Goal: Task Accomplishment & Management: Complete application form

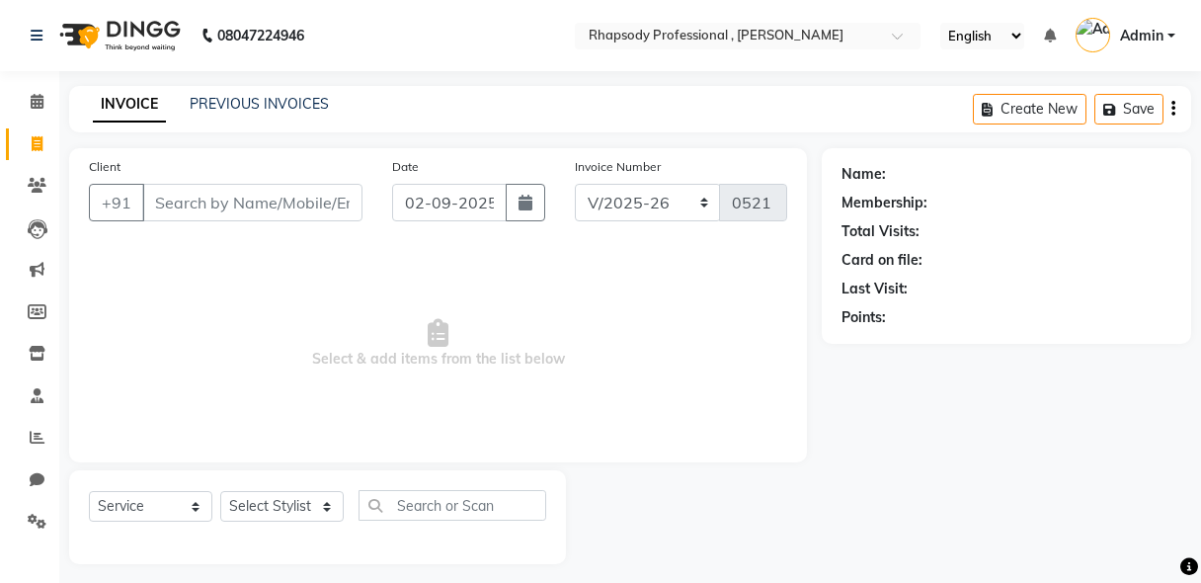
select select "8581"
select select "service"
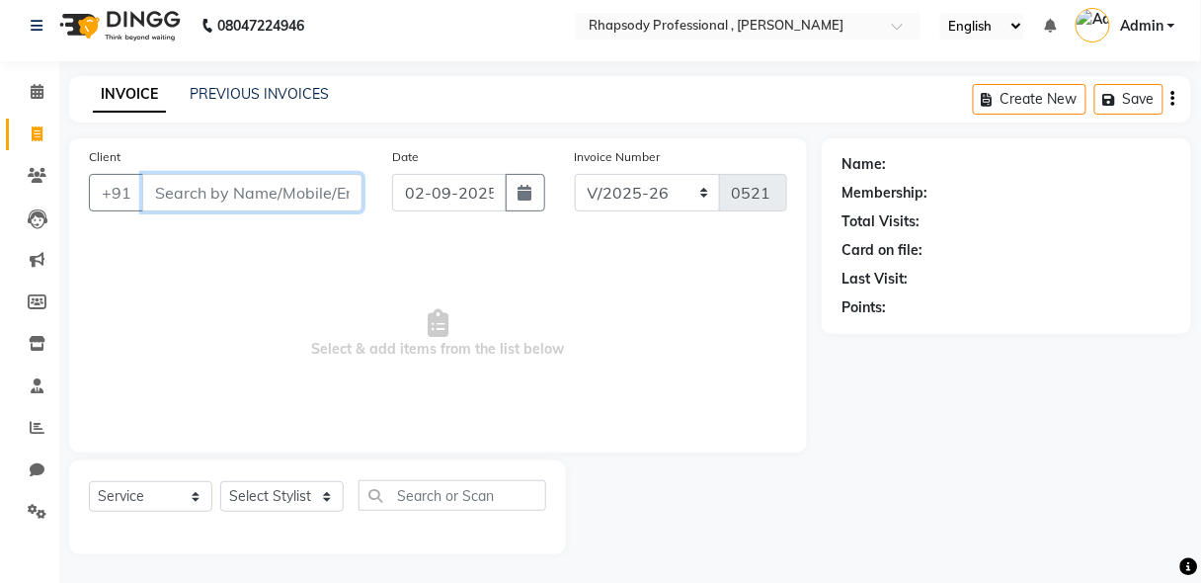
click at [310, 202] on input "Client" at bounding box center [252, 193] width 220 height 38
click at [298, 203] on input "Client" at bounding box center [252, 193] width 220 height 38
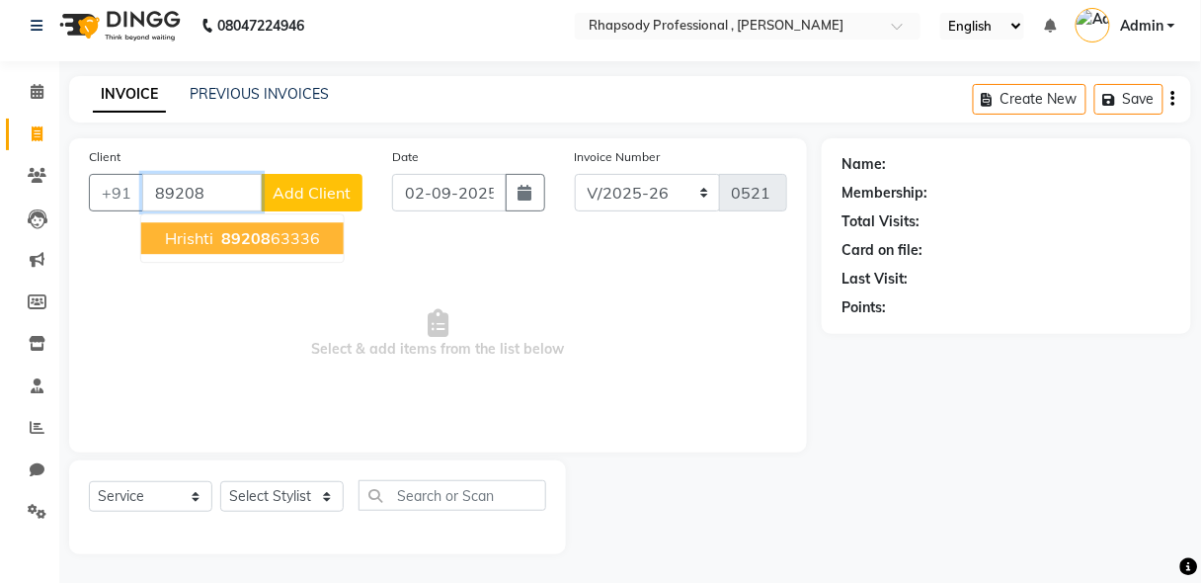
click at [288, 242] on ngb-highlight "89208 63336" at bounding box center [268, 238] width 103 height 20
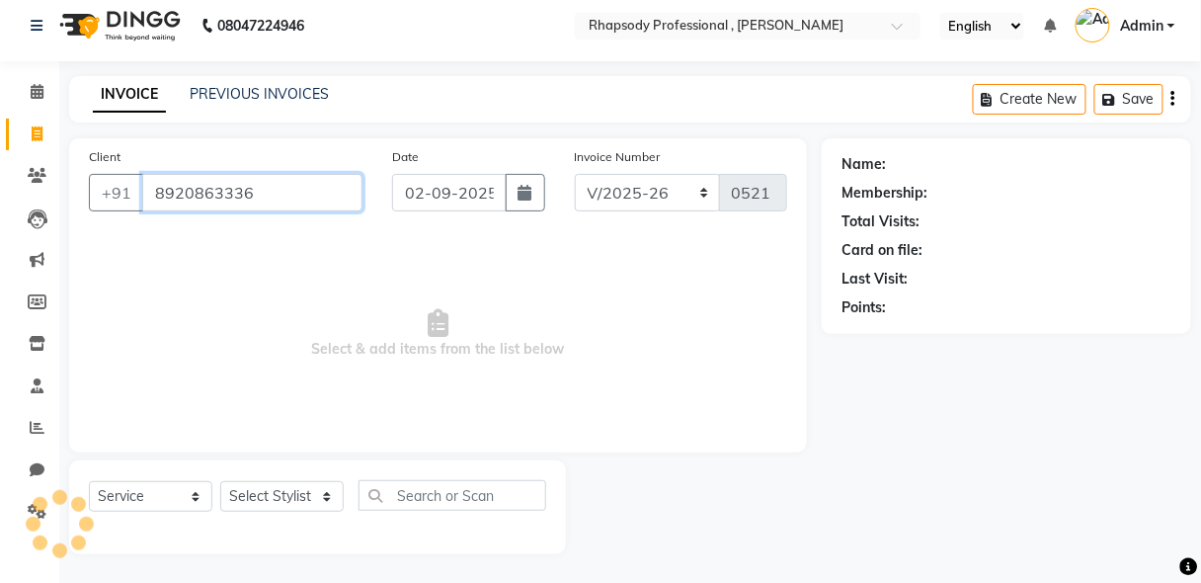
type input "8920863336"
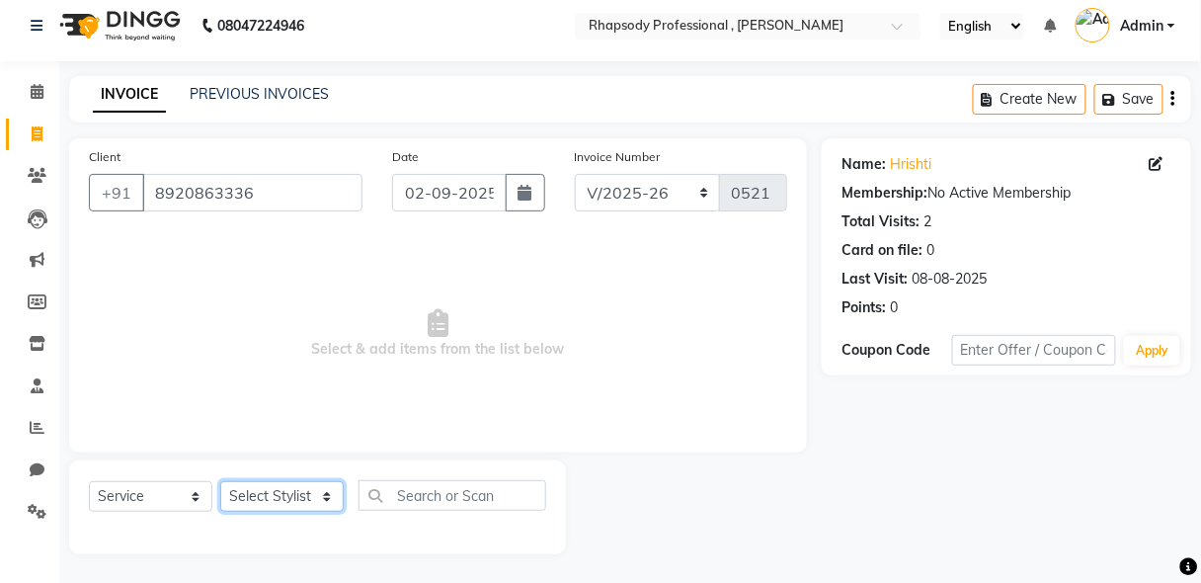
click at [286, 486] on select "Select Stylist [PERSON_NAME] [PERSON_NAME] Manager [PERSON_NAME] [PERSON_NAME] …" at bounding box center [282, 496] width 124 height 31
select select "85670"
click at [220, 481] on select "Select Stylist [PERSON_NAME] [PERSON_NAME] Manager [PERSON_NAME] [PERSON_NAME] …" at bounding box center [282, 496] width 124 height 31
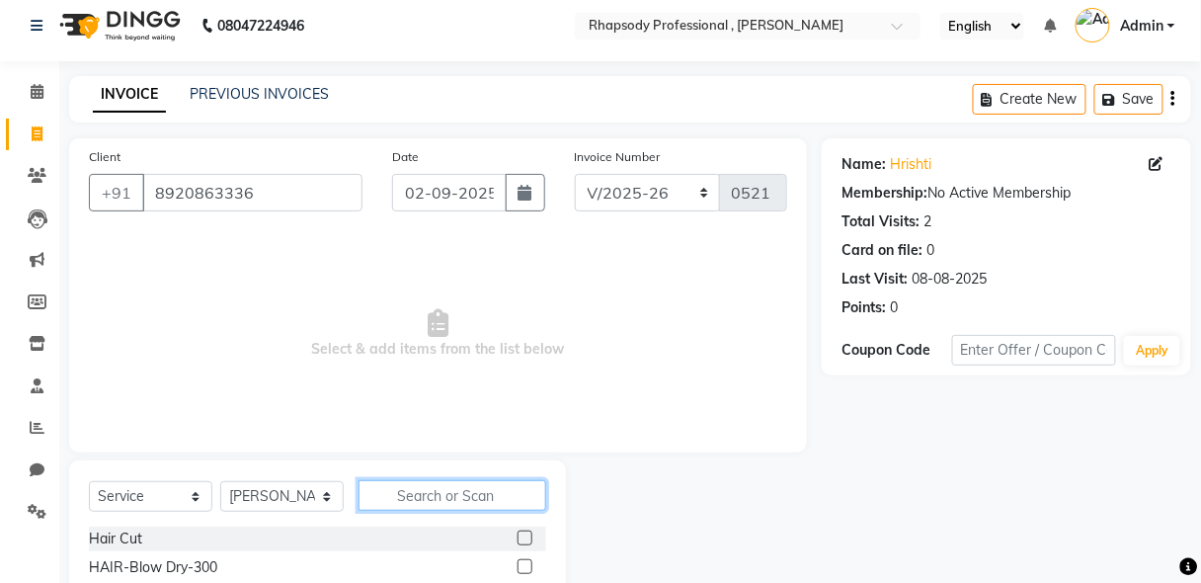
click at [434, 504] on input "text" at bounding box center [453, 495] width 188 height 31
type input "th"
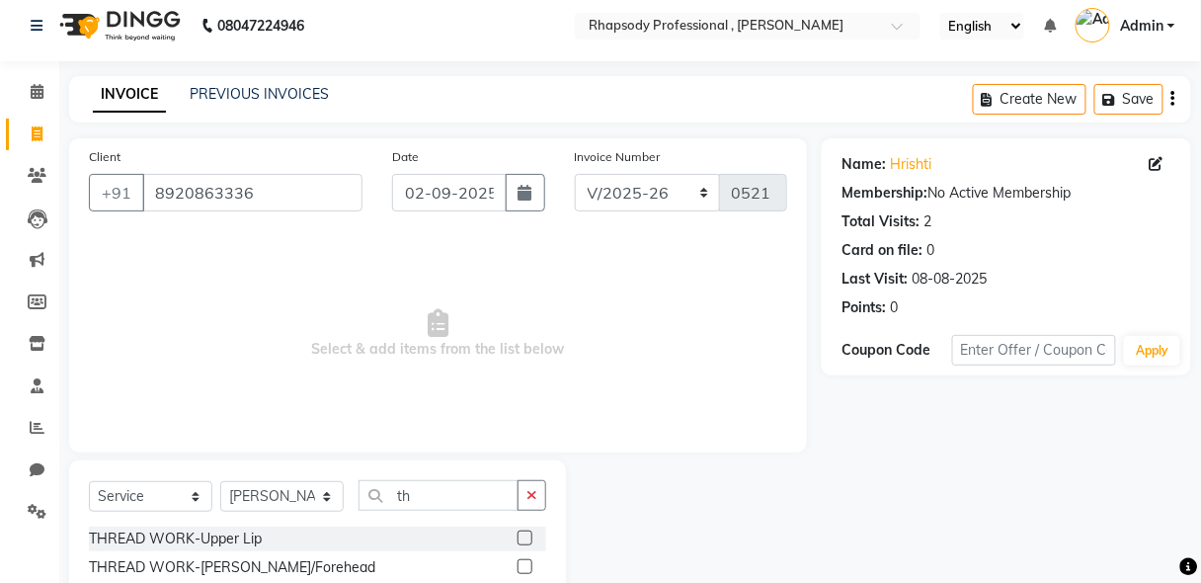
click at [518, 538] on label at bounding box center [525, 538] width 15 height 15
click at [518, 538] on input "checkbox" at bounding box center [524, 539] width 13 height 13
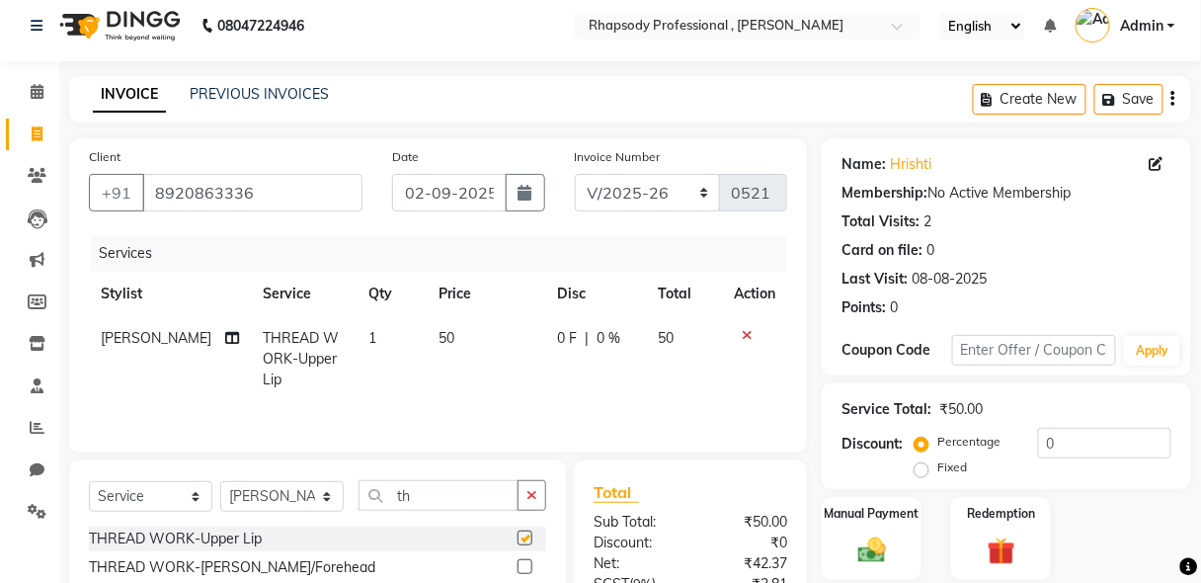
checkbox input "false"
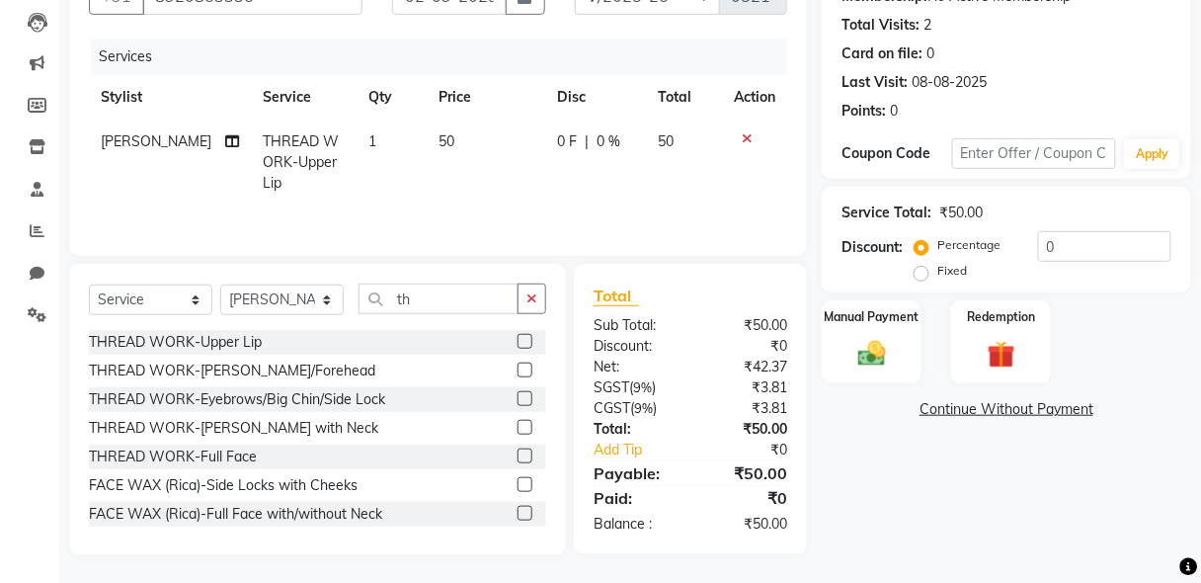
click at [518, 403] on label at bounding box center [525, 398] width 15 height 15
click at [518, 403] on input "checkbox" at bounding box center [524, 399] width 13 height 13
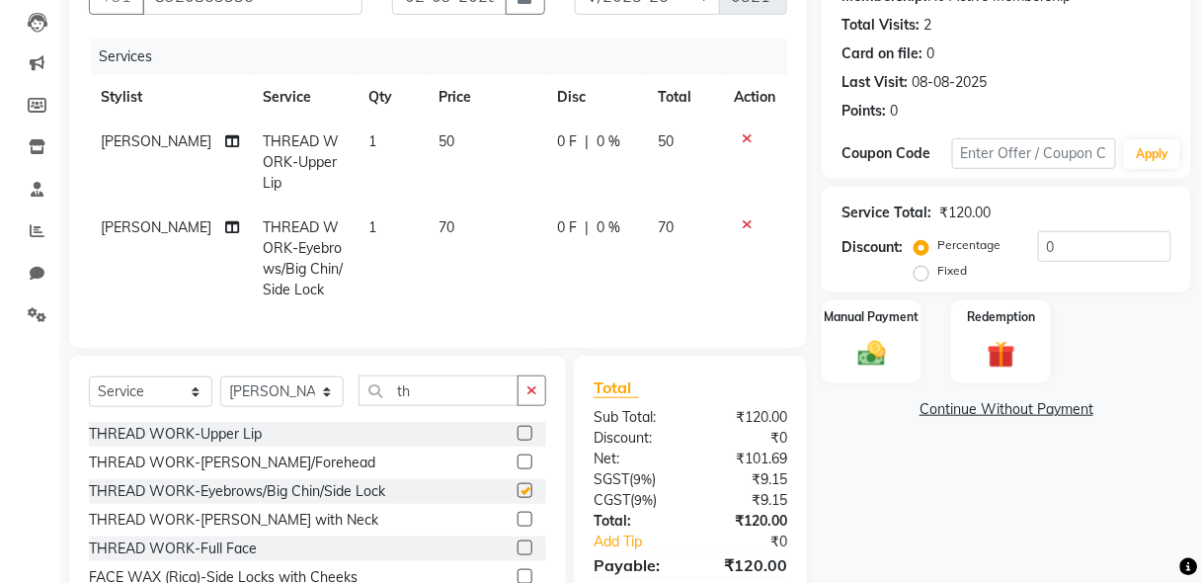
checkbox input "false"
click at [895, 350] on img at bounding box center [872, 354] width 46 height 34
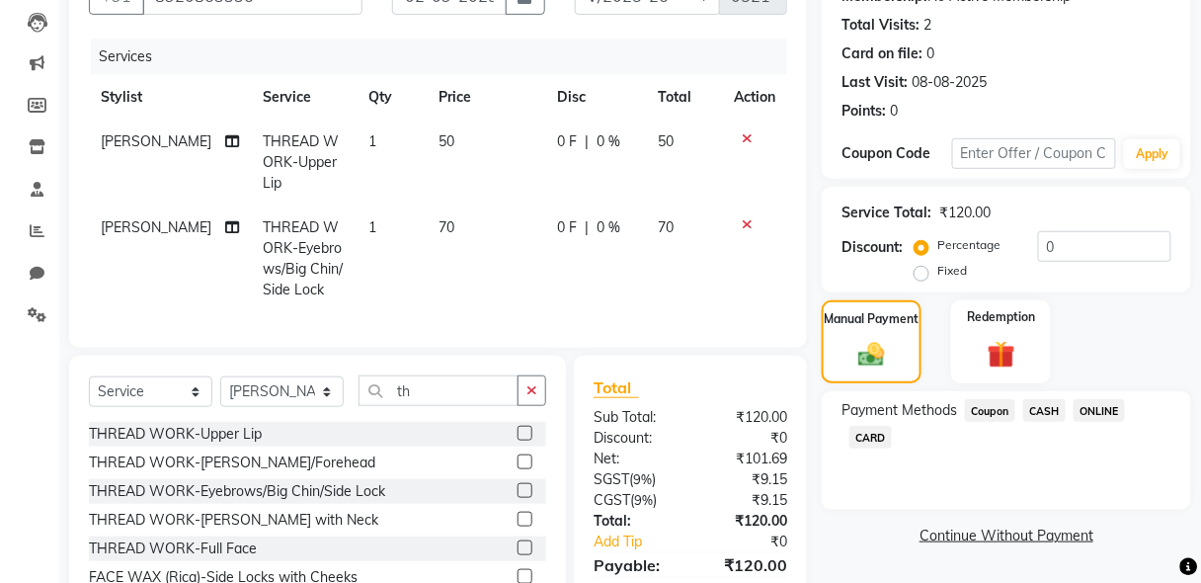
click at [1096, 411] on span "ONLINE" at bounding box center [1099, 410] width 51 height 23
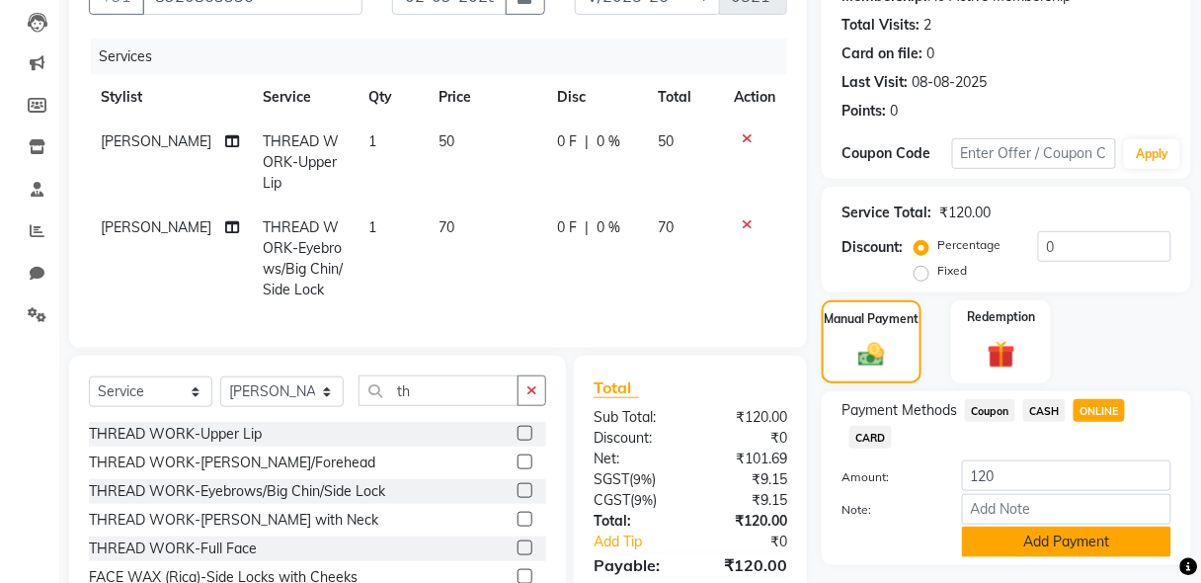
click at [1117, 550] on button "Add Payment" at bounding box center [1066, 542] width 209 height 31
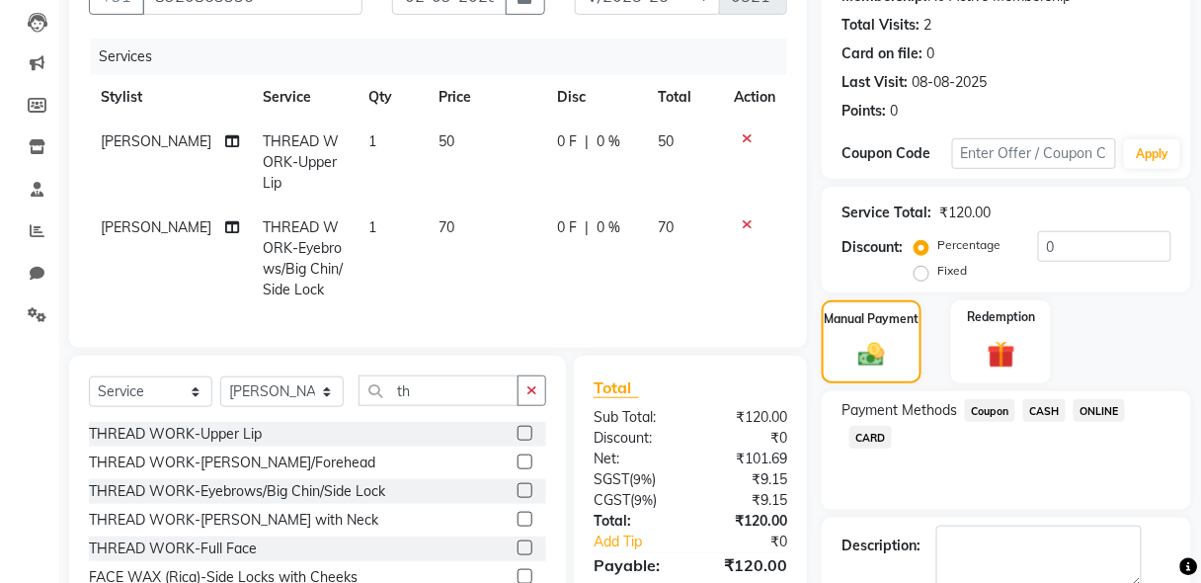
scroll to position [330, 0]
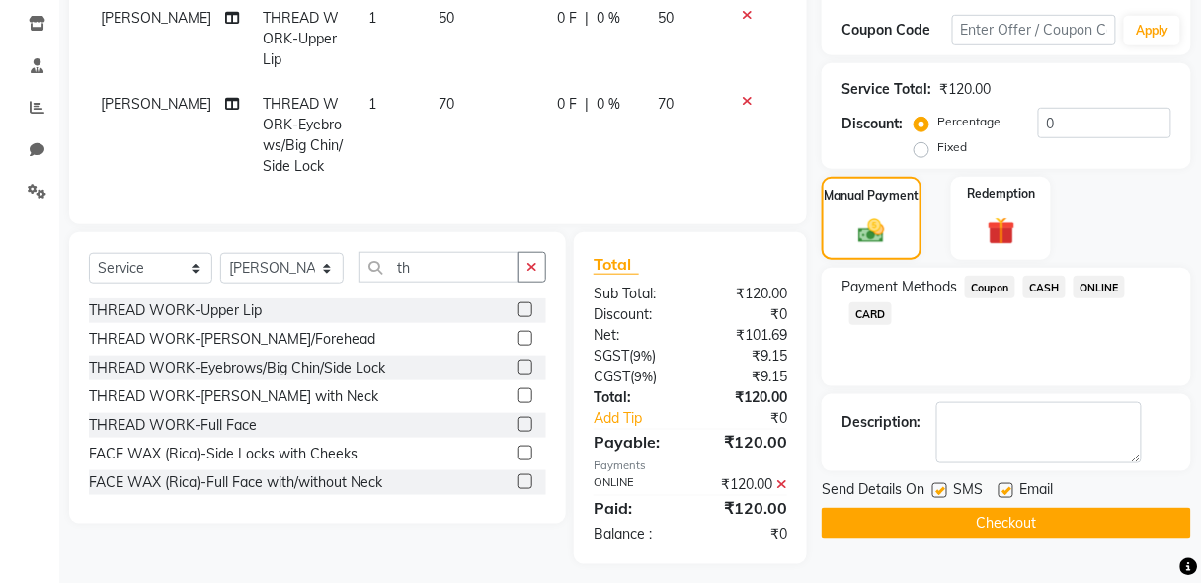
click at [1032, 523] on button "Checkout" at bounding box center [1007, 523] width 370 height 31
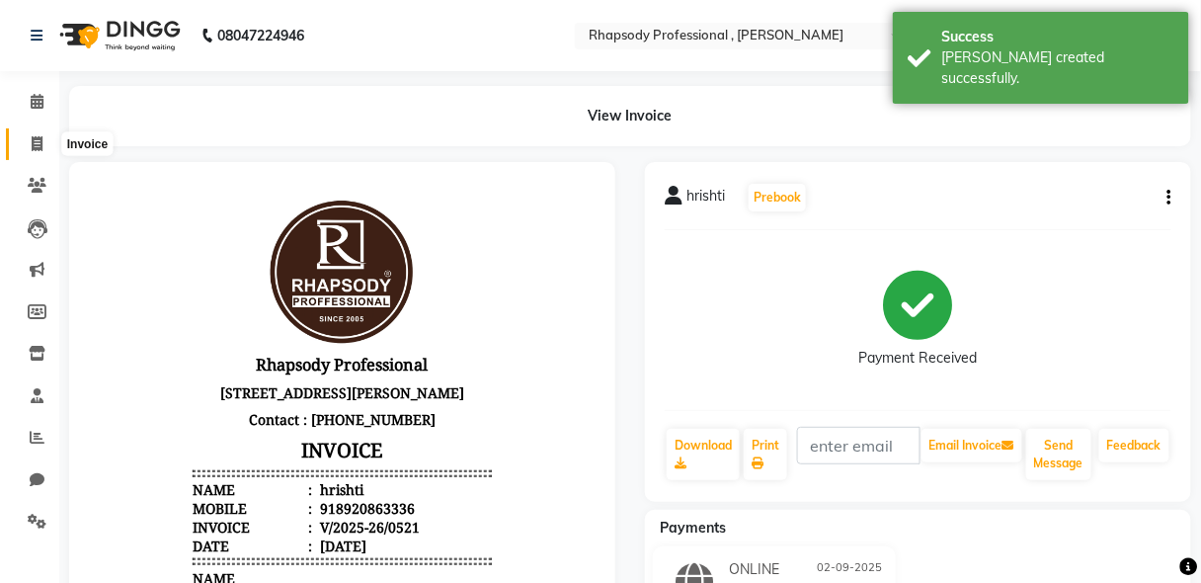
click at [33, 144] on icon at bounding box center [37, 143] width 11 height 15
select select "service"
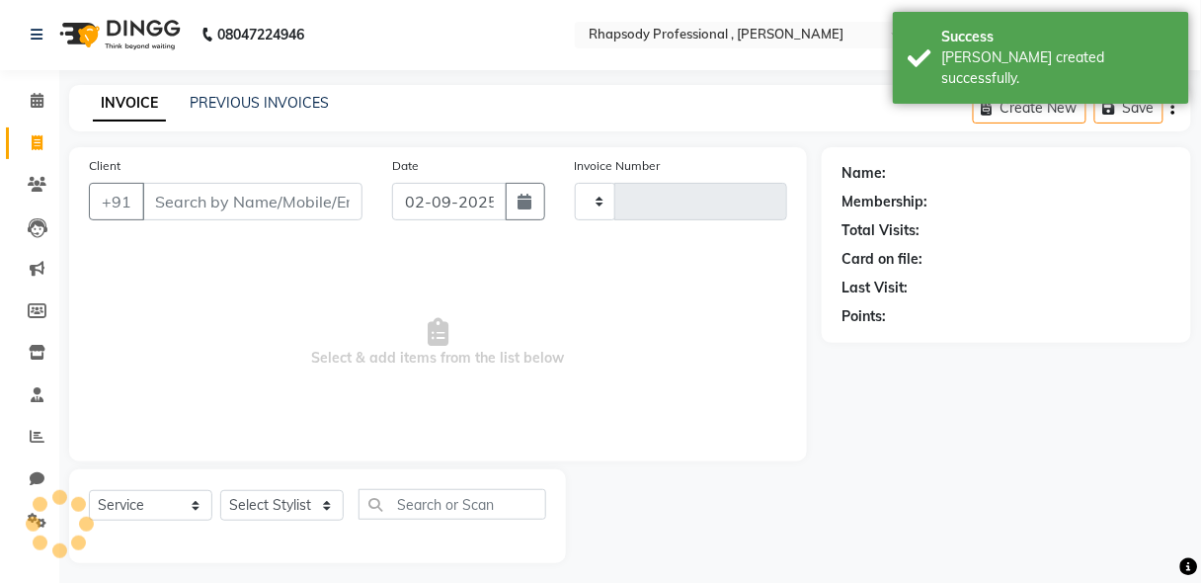
scroll to position [10, 0]
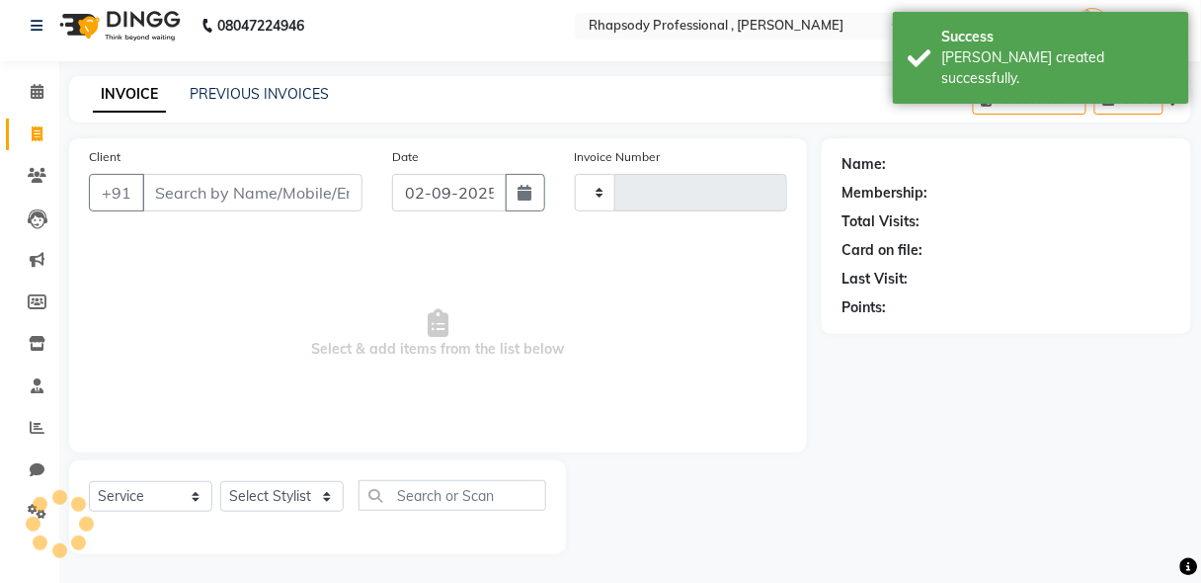
type input "0522"
select select "8581"
